Goal: Navigation & Orientation: Find specific page/section

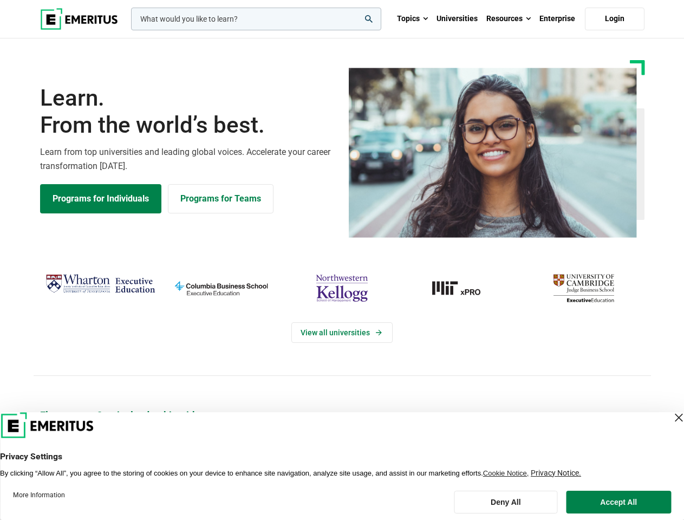
click at [342, 260] on div "View all universities" at bounding box center [341, 323] width 697 height 171
click at [256, 19] on input "woocommerce-product-search-field-0" at bounding box center [256, 19] width 250 height 23
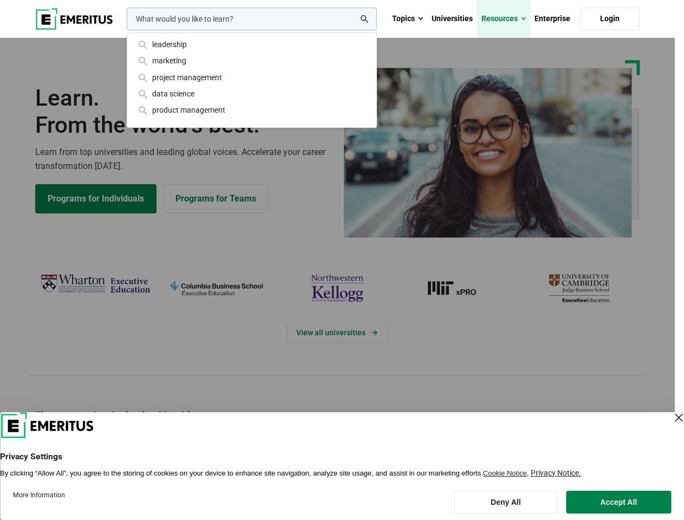
click at [509, 19] on link "Resources" at bounding box center [503, 19] width 53 height 38
